Goal: Find specific page/section: Find specific page/section

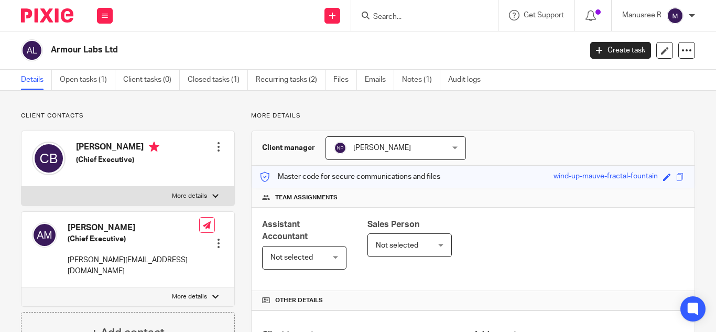
click at [396, 19] on input "Search" at bounding box center [419, 17] width 94 height 9
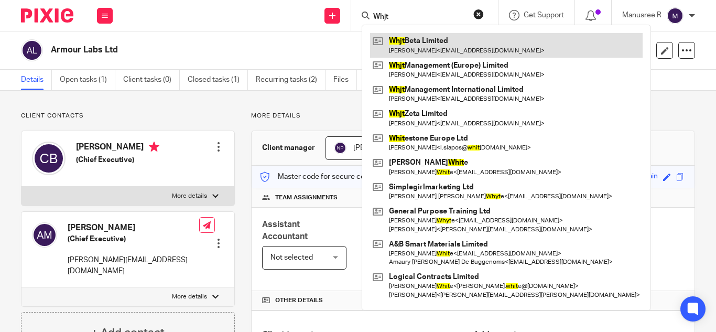
type input "Whjt"
click at [424, 47] on link at bounding box center [506, 45] width 272 height 24
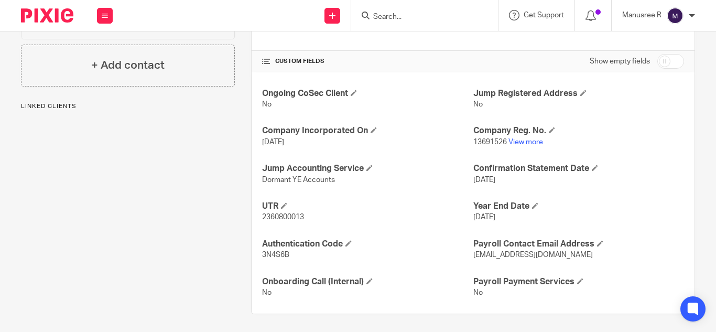
scroll to position [346, 0]
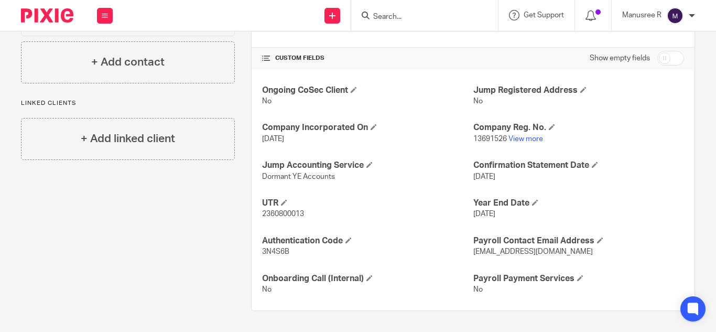
click at [397, 14] on input "Search" at bounding box center [419, 17] width 94 height 9
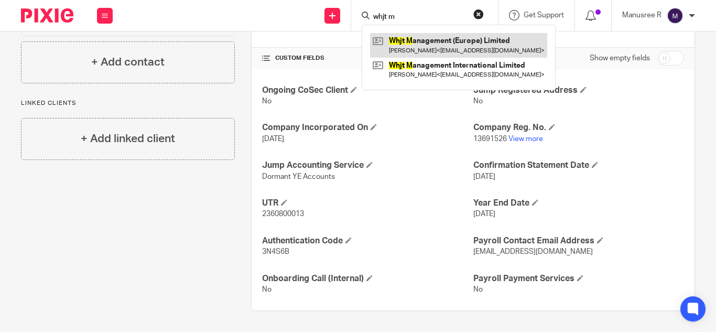
type input "whjt m"
click at [490, 52] on link at bounding box center [458, 45] width 177 height 24
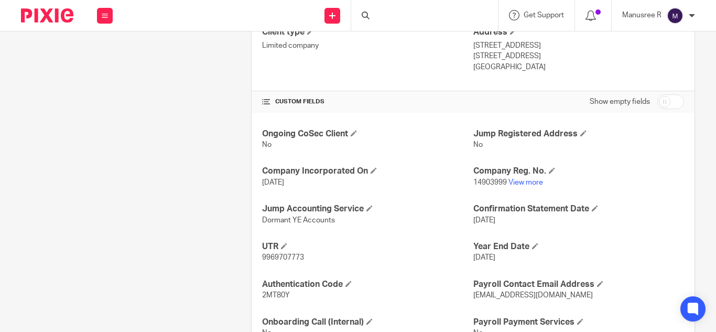
scroll to position [303, 0]
click at [388, 19] on input "Search" at bounding box center [419, 17] width 94 height 9
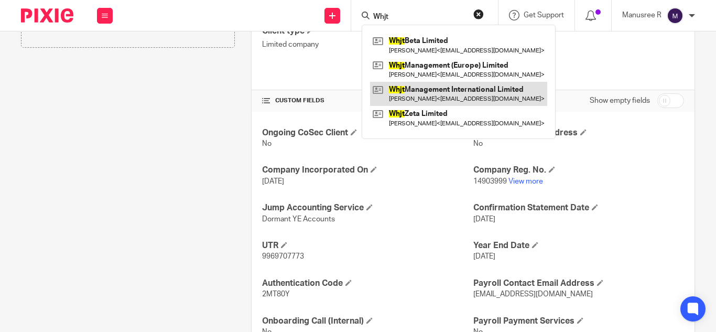
type input "Whjt"
click at [486, 87] on link at bounding box center [458, 94] width 177 height 24
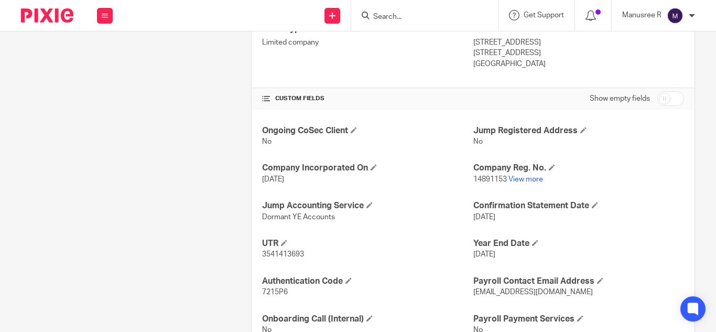
scroll to position [346, 0]
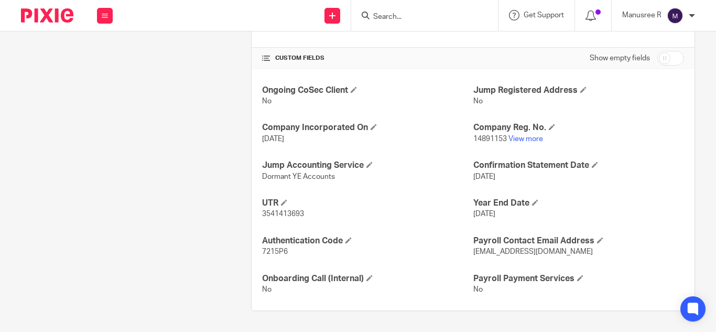
click at [430, 16] on input "Search" at bounding box center [419, 17] width 94 height 9
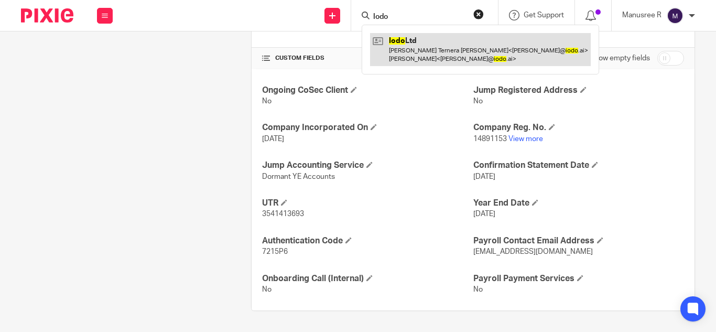
type input "Iodo"
click at [432, 41] on link at bounding box center [480, 49] width 221 height 32
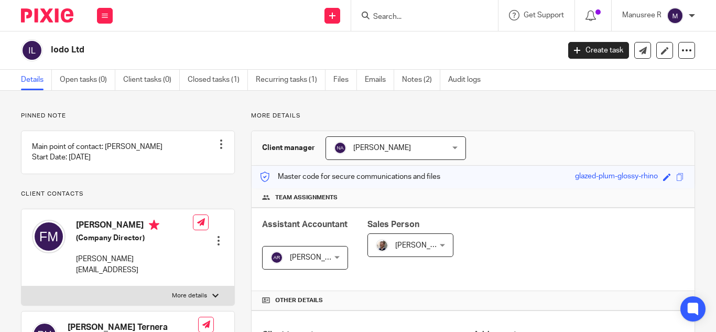
scroll to position [277, 0]
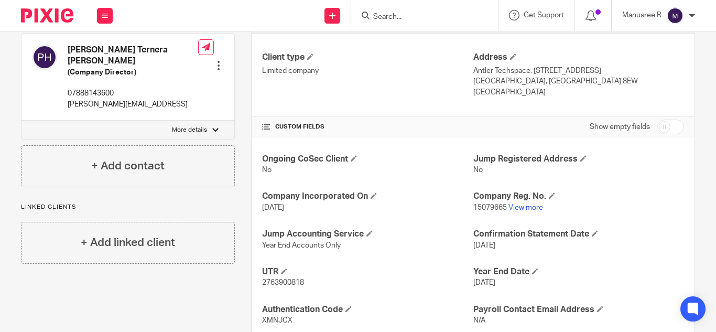
click at [401, 19] on input "Search" at bounding box center [419, 17] width 94 height 9
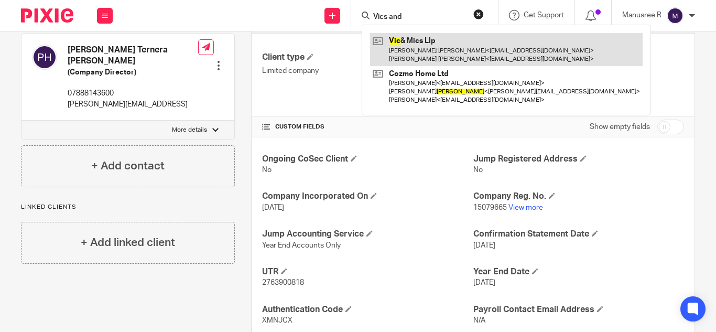
type input "Vics and"
click at [425, 53] on link at bounding box center [506, 49] width 272 height 32
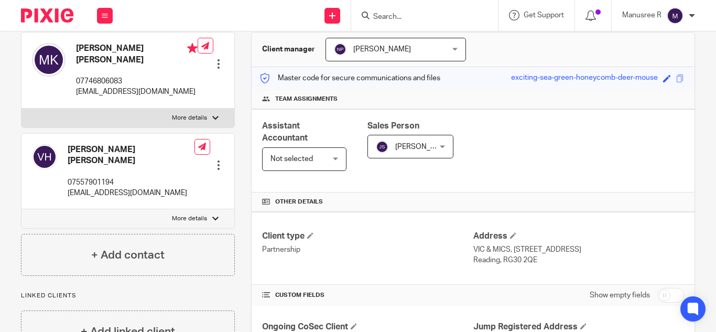
scroll to position [173, 0]
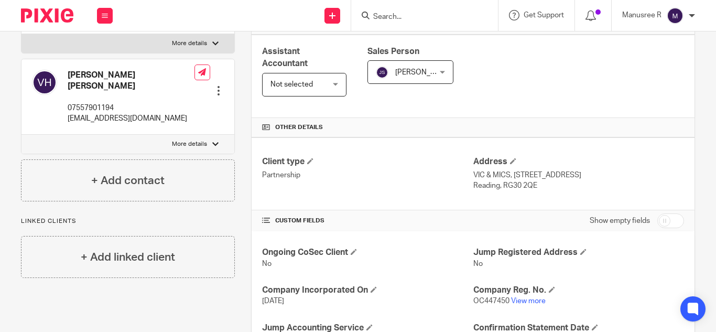
click at [418, 15] on input "Search" at bounding box center [419, 17] width 94 height 9
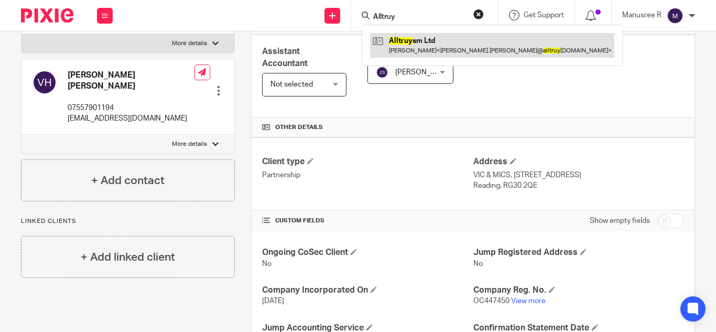
type input "Alltruy"
click at [417, 38] on link at bounding box center [492, 45] width 244 height 24
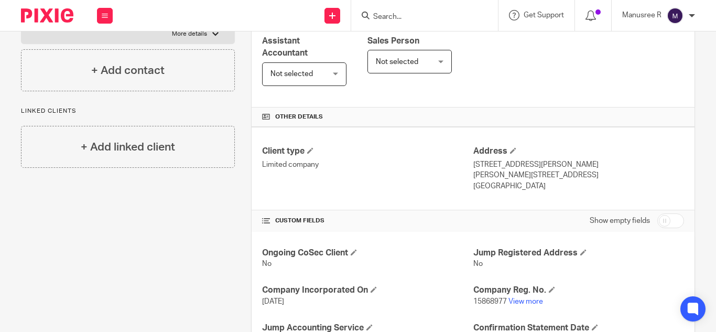
scroll to position [182, 0]
click at [398, 15] on form at bounding box center [428, 15] width 112 height 13
click at [398, 15] on input "Search" at bounding box center [419, 17] width 94 height 9
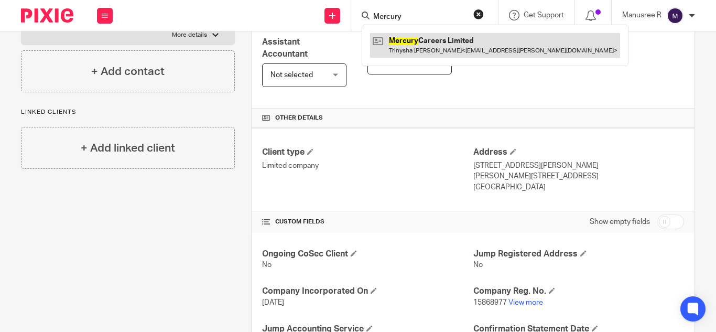
type input "Mercury"
click at [442, 48] on link at bounding box center [495, 45] width 250 height 24
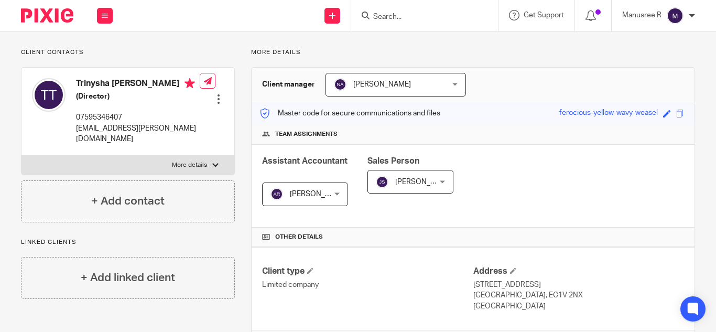
scroll to position [50, 0]
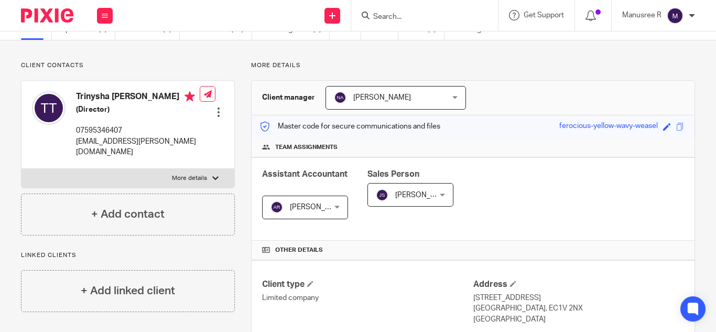
click at [411, 19] on input "Search" at bounding box center [419, 17] width 94 height 9
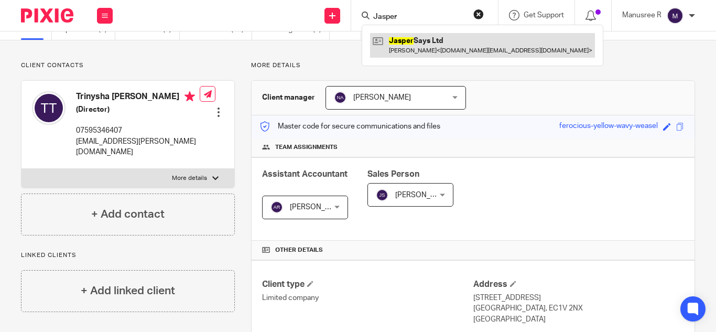
type input "Jasper"
click at [430, 43] on link at bounding box center [482, 45] width 225 height 24
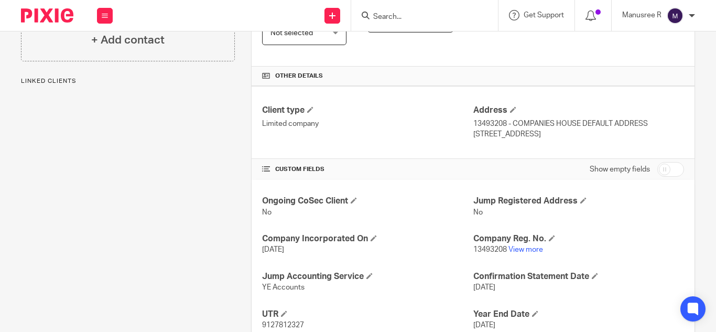
scroll to position [226, 0]
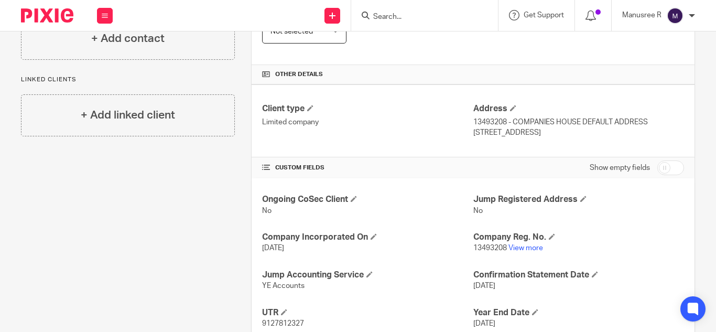
click at [443, 19] on input "Search" at bounding box center [419, 17] width 94 height 9
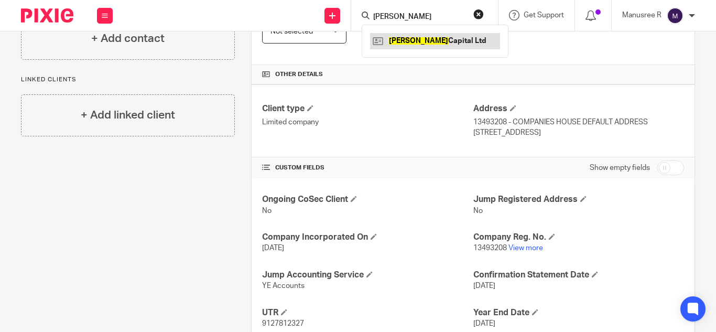
type input "Sidner"
click at [450, 35] on link at bounding box center [435, 41] width 130 height 16
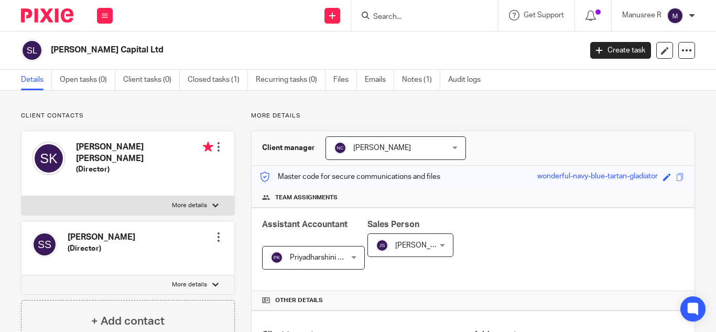
click at [451, 191] on div "Team assignments" at bounding box center [473, 197] width 443 height 19
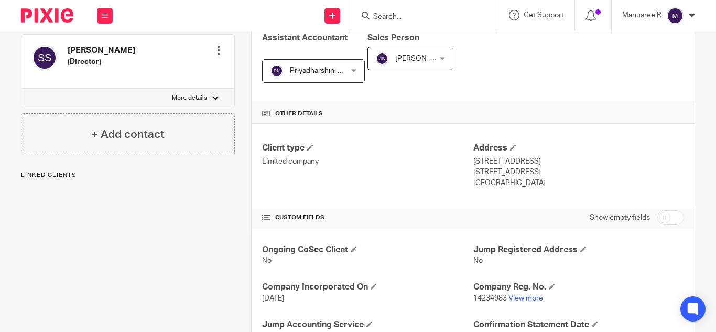
scroll to position [206, 0]
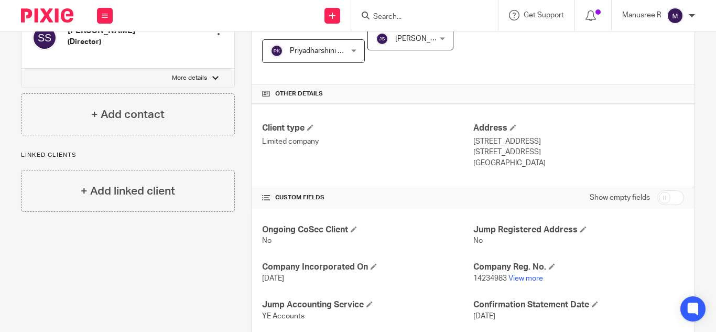
click at [444, 18] on input "Search" at bounding box center [419, 17] width 94 height 9
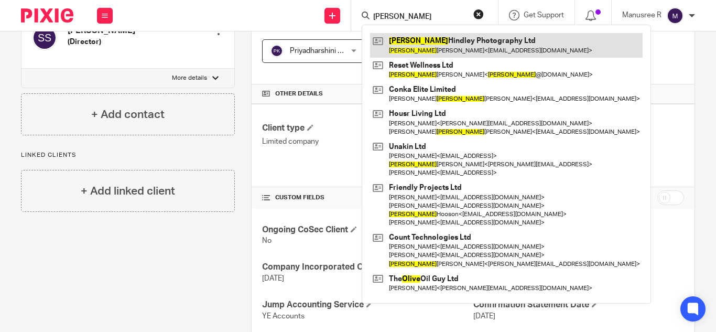
type input "Oliver"
click at [469, 36] on link at bounding box center [506, 45] width 272 height 24
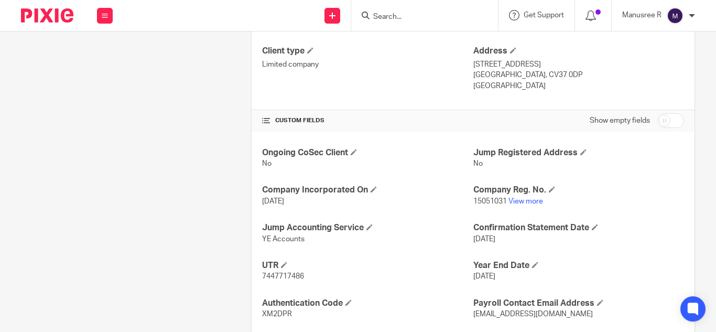
scroll to position [285, 0]
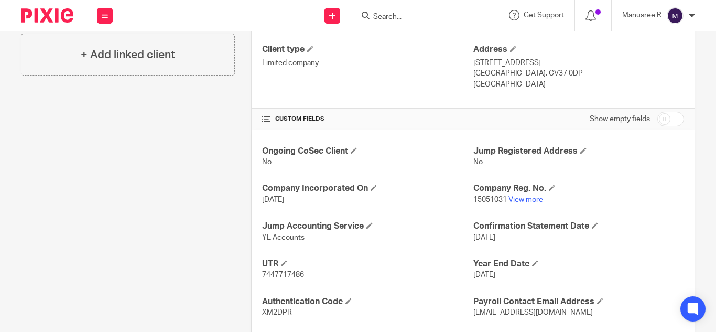
click at [398, 19] on input "Search" at bounding box center [419, 17] width 94 height 9
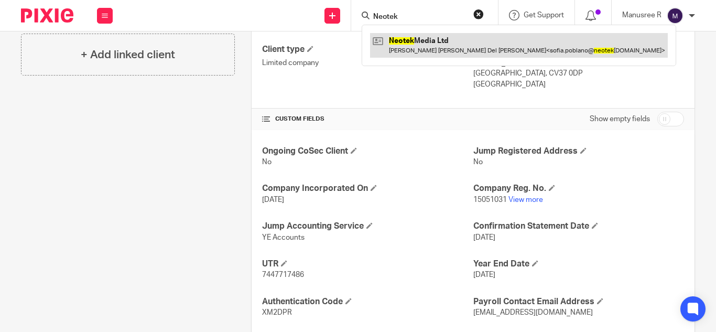
type input "Neotek"
click at [428, 50] on link at bounding box center [519, 45] width 298 height 24
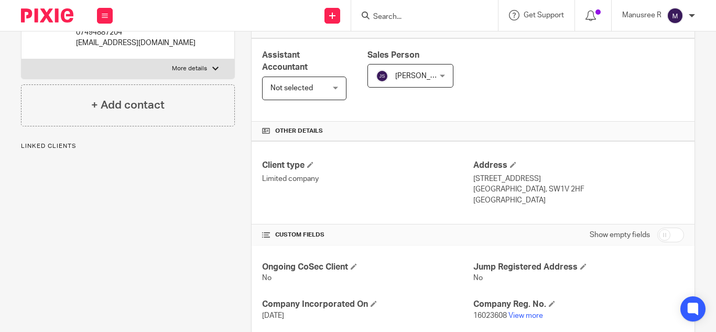
scroll to position [177, 0]
